Goal: Task Accomplishment & Management: Manage account settings

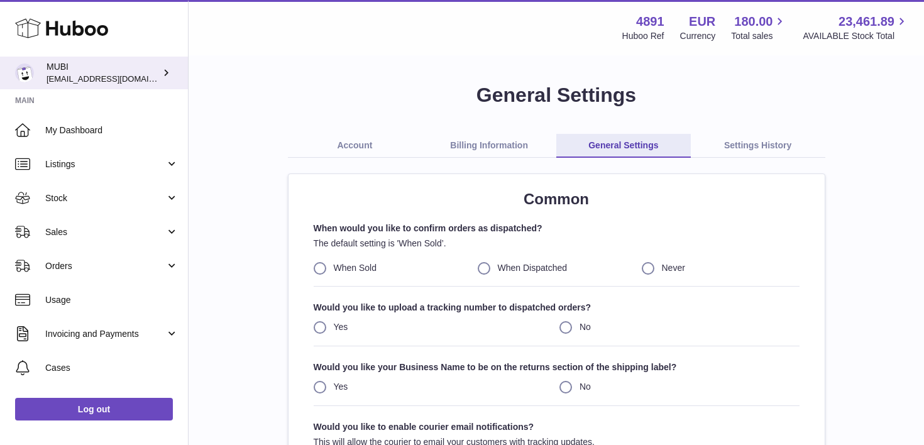
click at [88, 75] on span "[EMAIL_ADDRESS][DOMAIN_NAME]" at bounding box center [116, 79] width 138 height 10
click at [130, 73] on div "MUBI shop@mubi.com" at bounding box center [103, 73] width 113 height 24
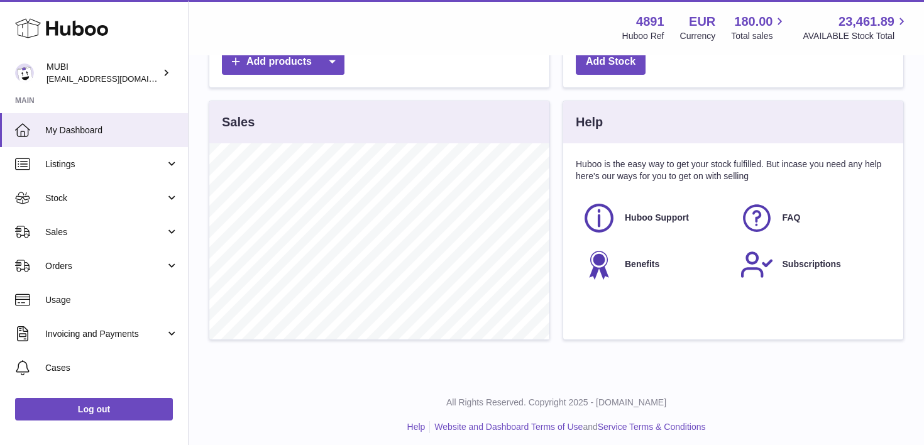
scroll to position [426, 0]
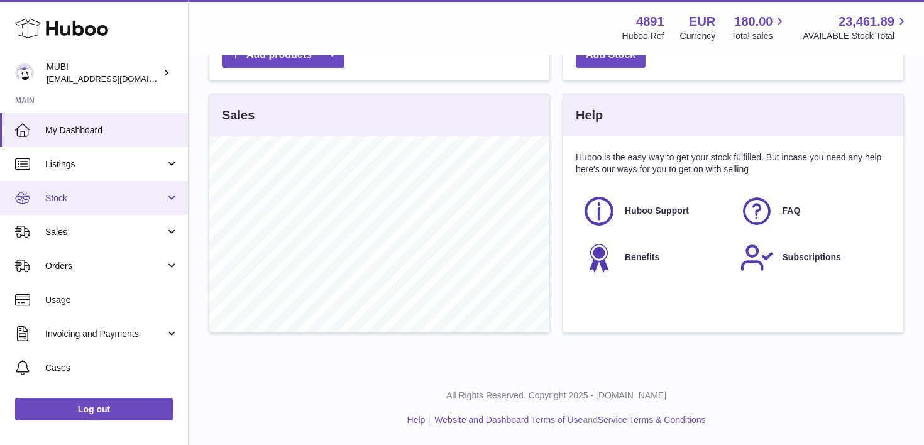
click at [69, 192] on span "Stock" at bounding box center [105, 198] width 120 height 12
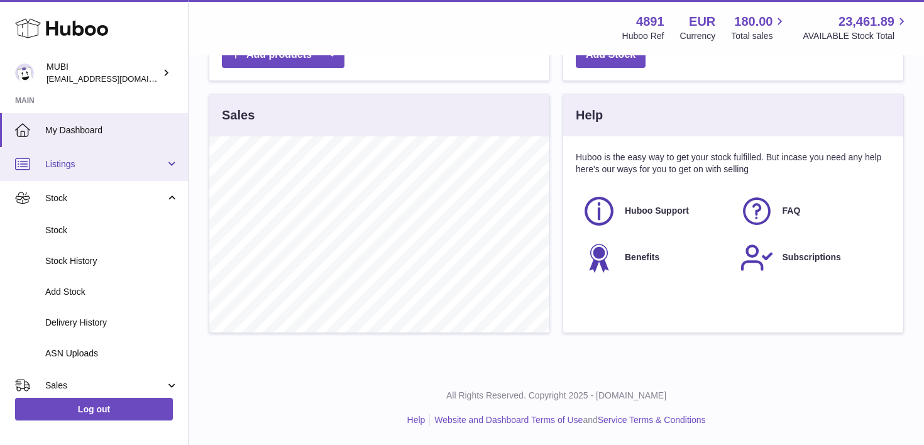
click at [78, 173] on link "Listings" at bounding box center [94, 164] width 188 height 34
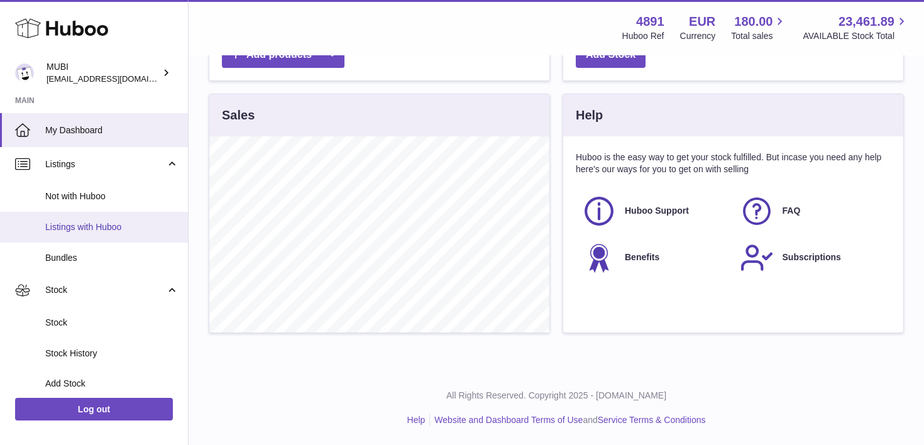
click at [77, 228] on span "Listings with Huboo" at bounding box center [111, 227] width 133 height 12
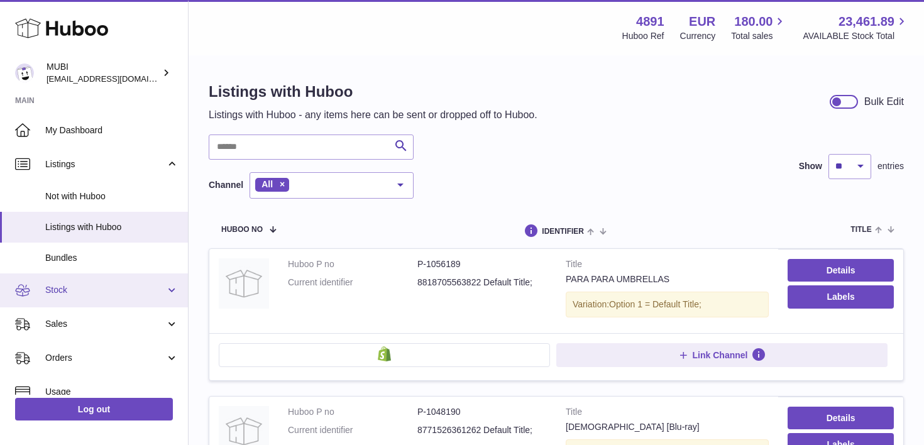
click at [66, 283] on link "Stock" at bounding box center [94, 290] width 188 height 34
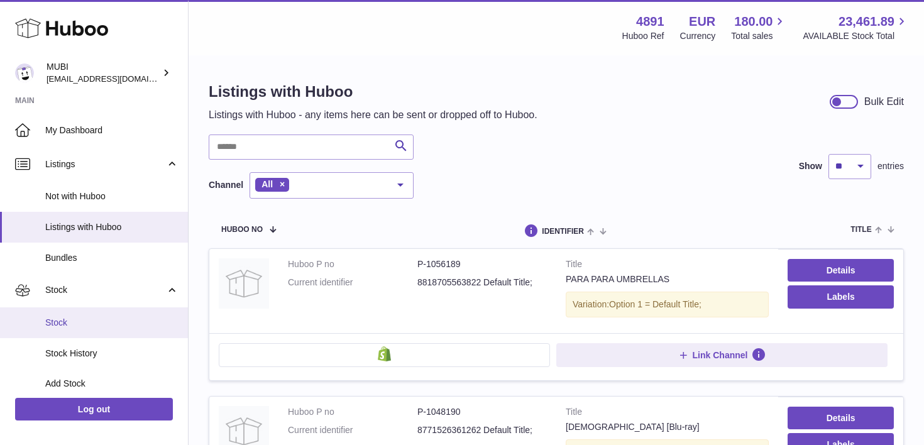
scroll to position [92, 0]
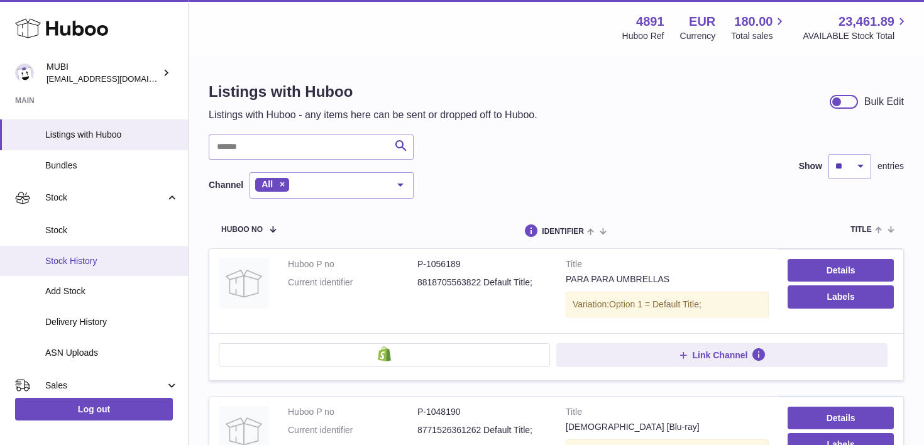
click at [81, 268] on link "Stock History" at bounding box center [94, 261] width 188 height 31
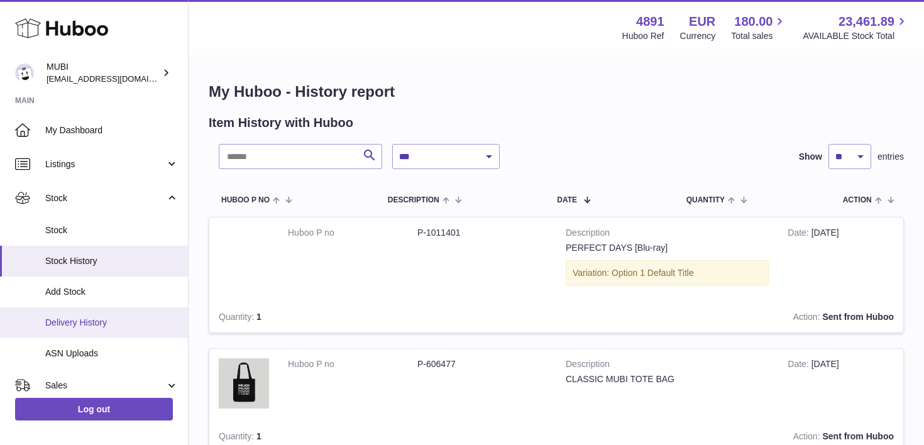
click at [83, 324] on span "Delivery History" at bounding box center [111, 323] width 133 height 12
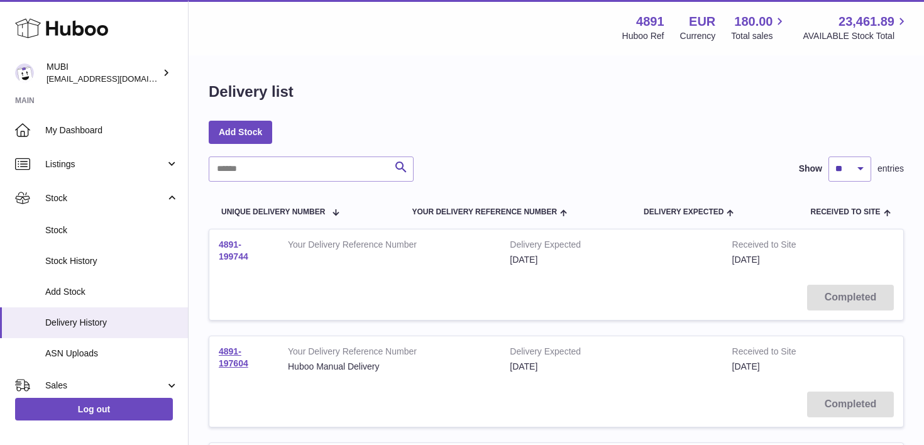
click at [224, 255] on link "4891-199744" at bounding box center [234, 250] width 30 height 22
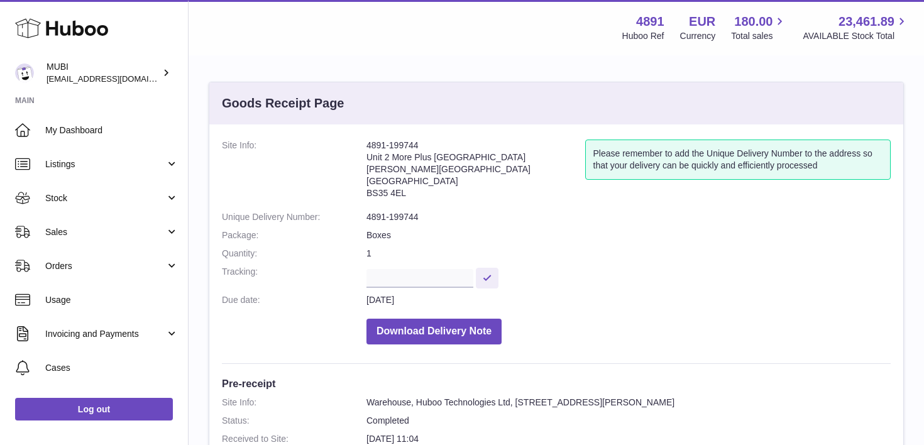
drag, startPoint x: 80, startPoint y: 72, endPoint x: 507, endPoint y: 14, distance: 430.6
click at [0, 0] on div "Huboo MUBI shop@mubi.com Main My Dashboard Listings Not with Huboo Listings wit…" at bounding box center [94, 222] width 189 height 445
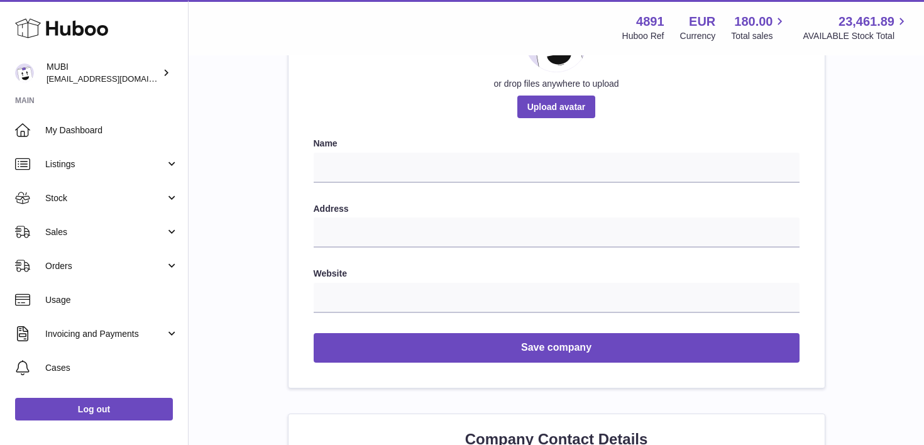
scroll to position [215, 0]
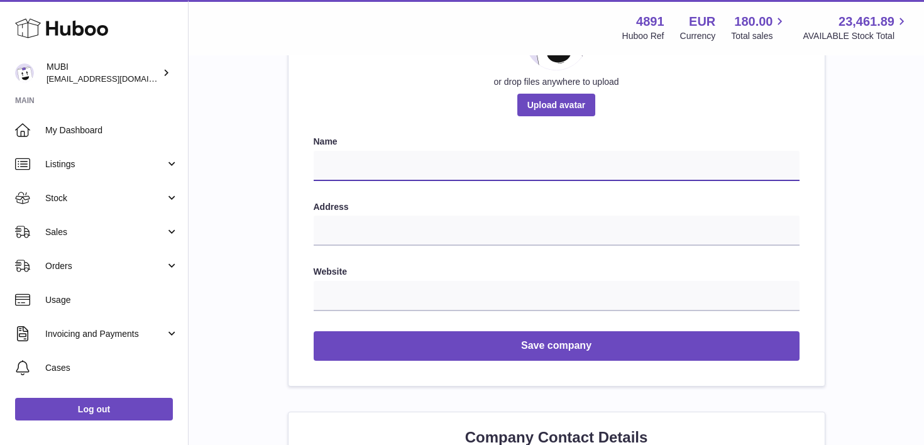
click at [348, 159] on input "text" at bounding box center [557, 166] width 486 height 30
type input "****"
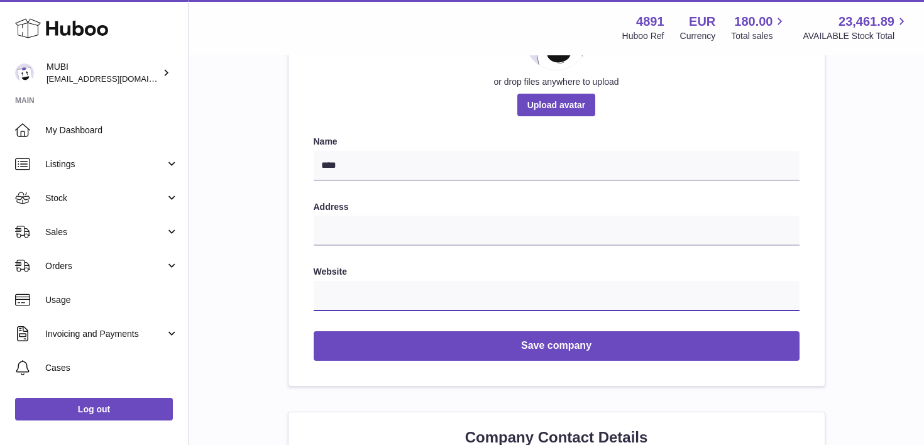
click at [378, 295] on input "text" at bounding box center [557, 296] width 486 height 30
paste input "**********"
type input "**********"
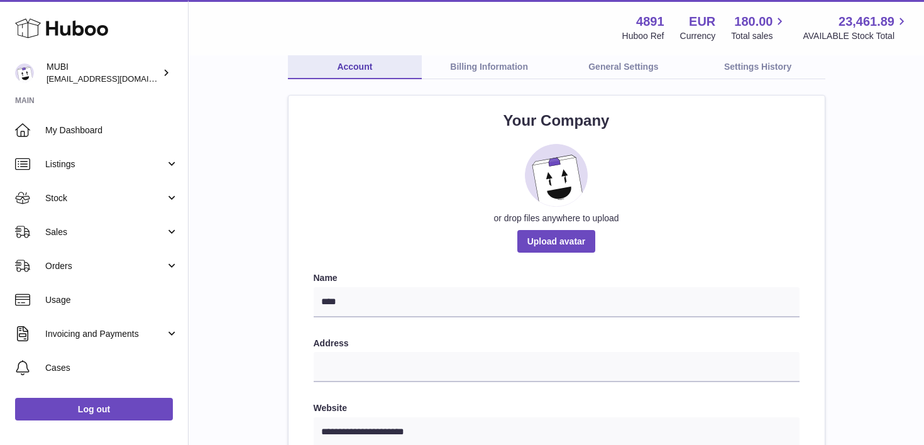
scroll to position [0, 0]
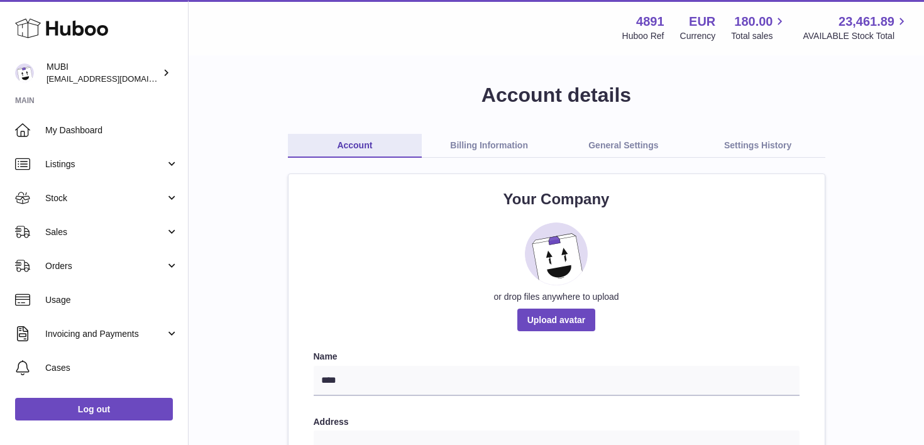
click at [479, 148] on link "Billing Information" at bounding box center [489, 146] width 134 height 24
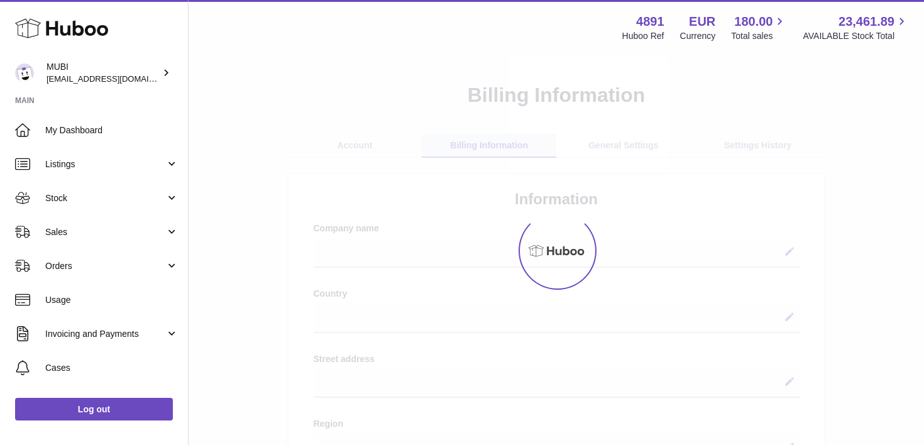
select select
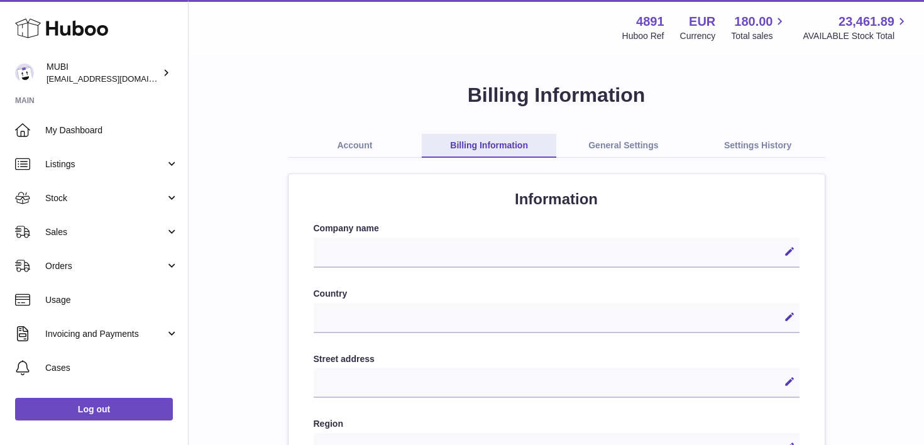
click at [614, 138] on link "General Settings" at bounding box center [623, 146] width 134 height 24
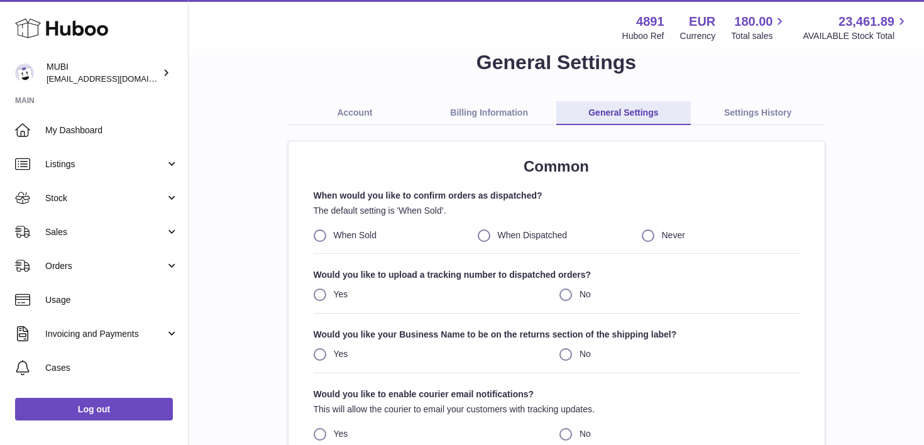
scroll to position [33, 0]
click at [739, 109] on link "Settings History" at bounding box center [758, 113] width 134 height 24
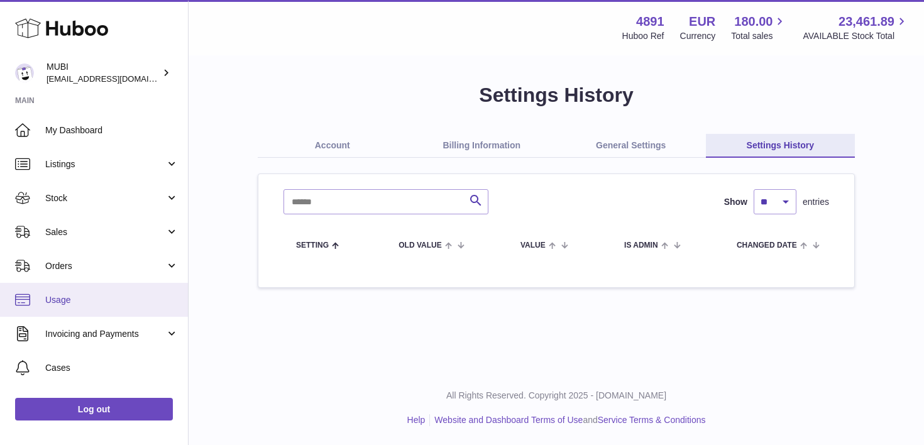
scroll to position [92, 0]
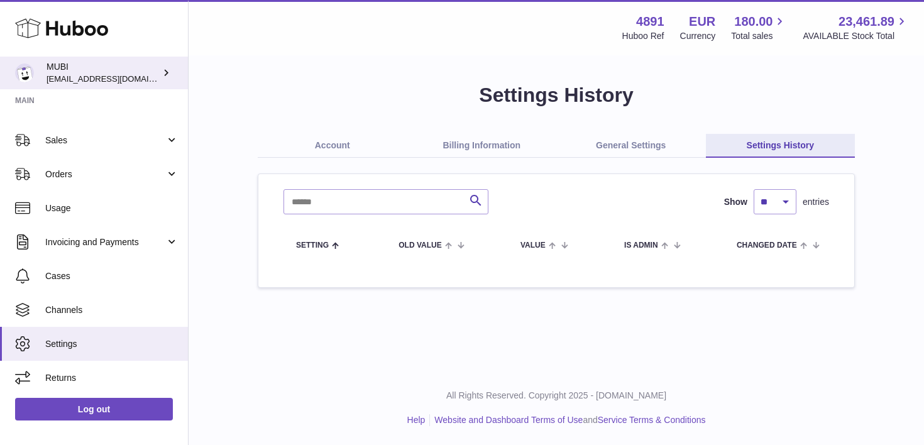
click at [74, 67] on div "MUBI [EMAIL_ADDRESS][DOMAIN_NAME]" at bounding box center [103, 73] width 113 height 24
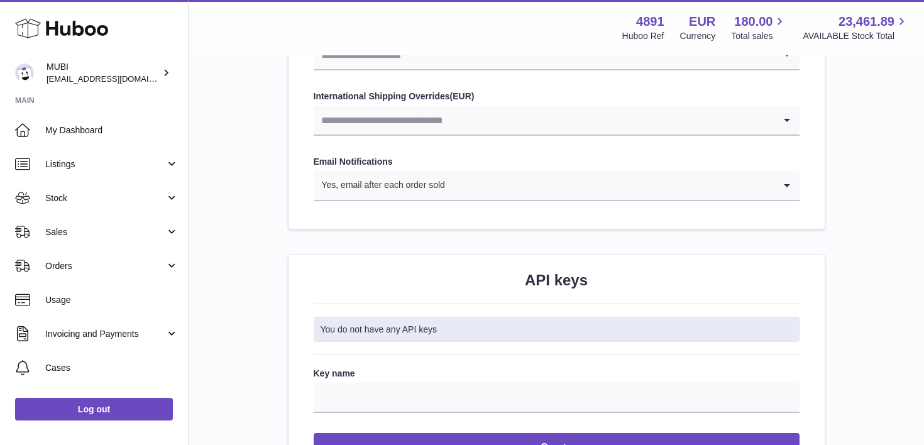
scroll to position [1473, 0]
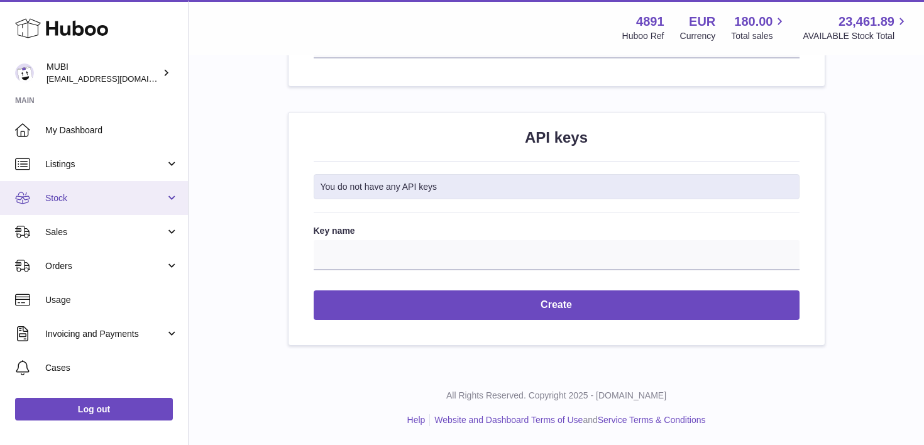
click at [66, 192] on span "Stock" at bounding box center [105, 198] width 120 height 12
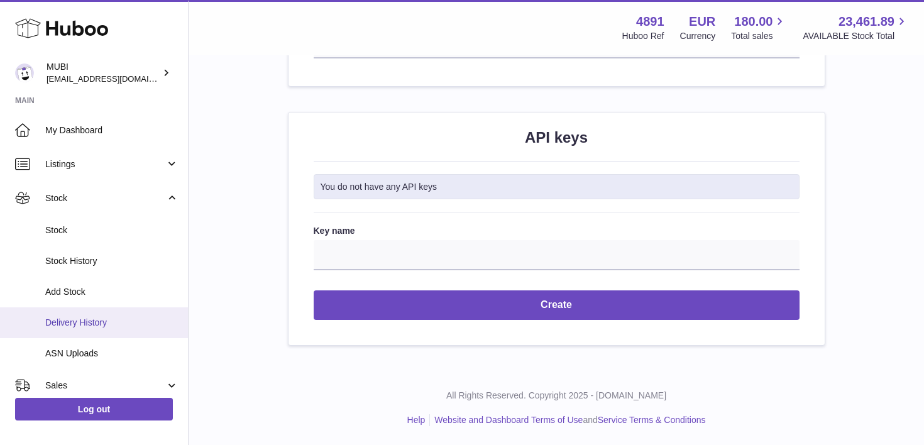
click at [76, 309] on link "Delivery History" at bounding box center [94, 322] width 188 height 31
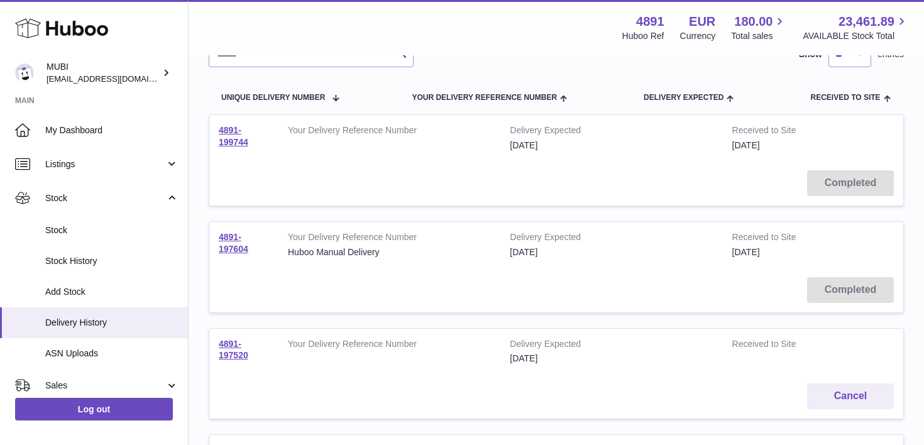
scroll to position [117, 0]
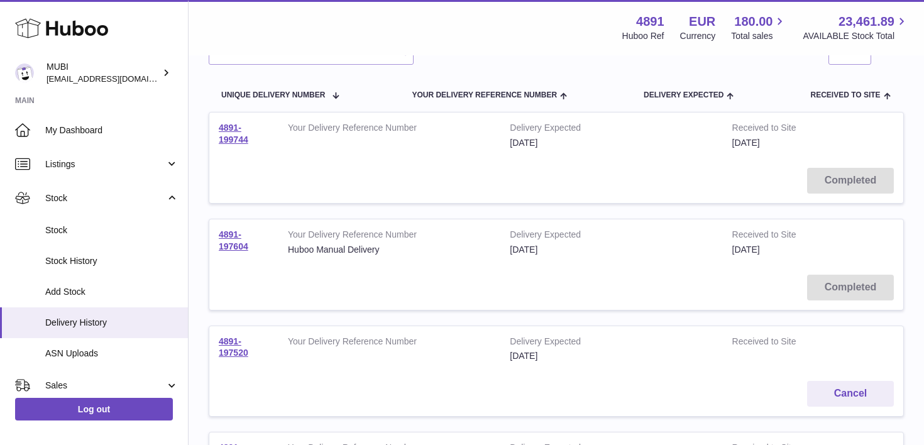
click at [332, 171] on td "Completed" at bounding box center [556, 180] width 694 height 45
